Goal: Information Seeking & Learning: Learn about a topic

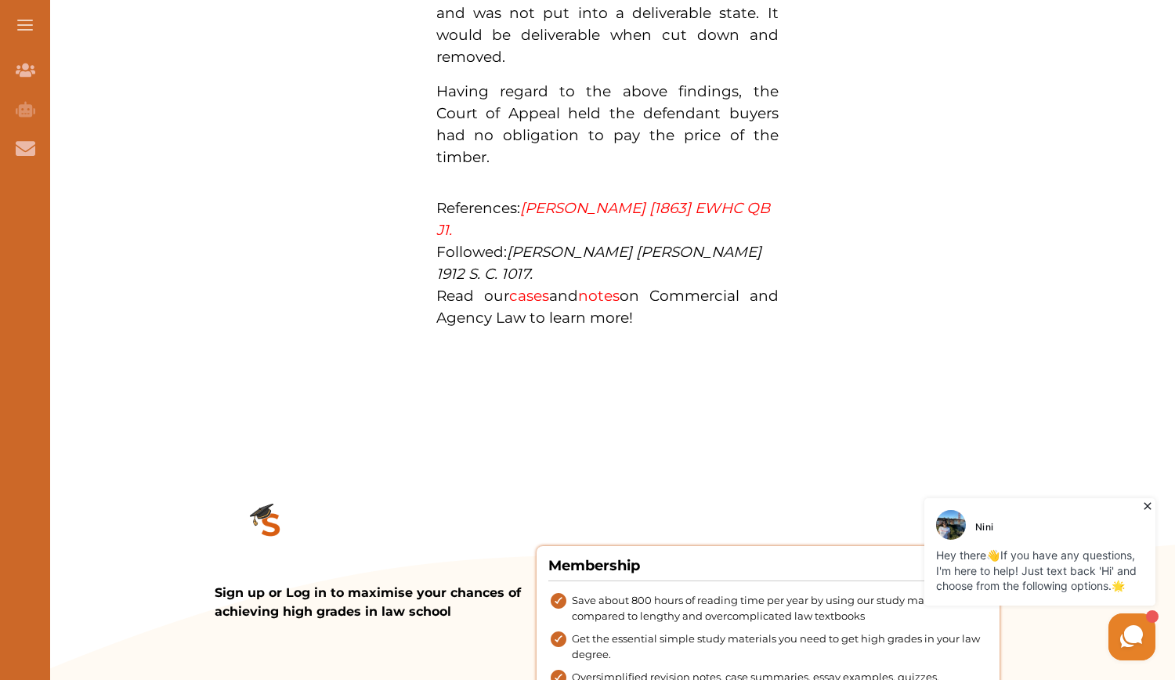
scroll to position [1588, 0]
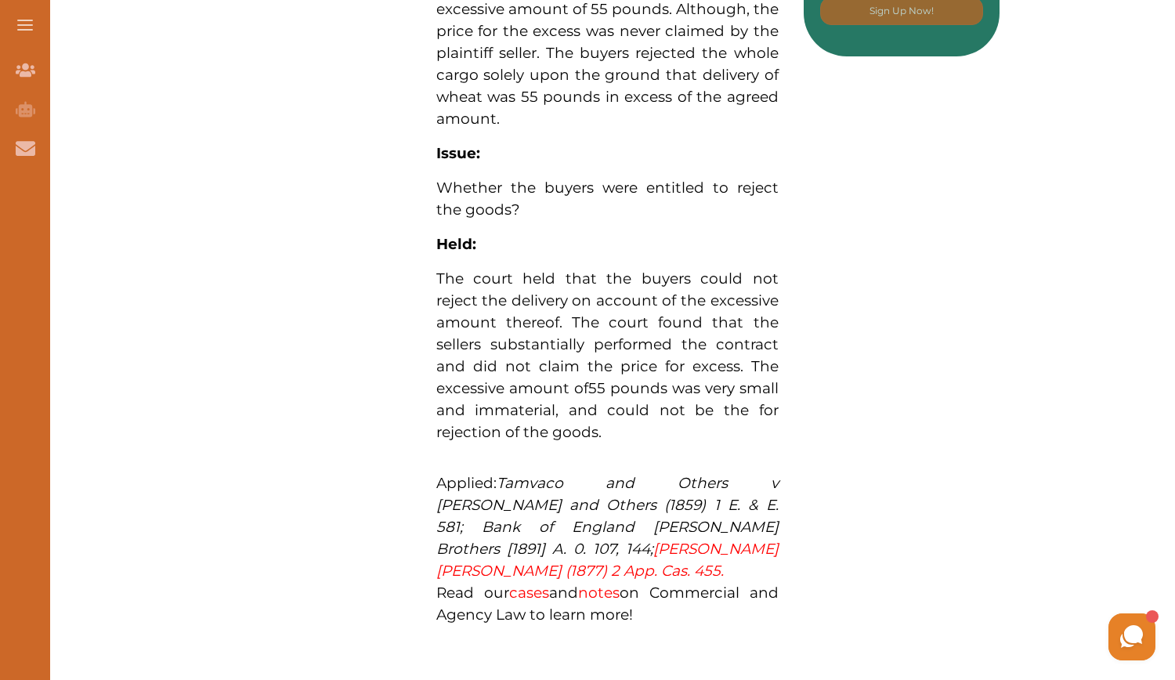
scroll to position [1049, 0]
